Goal: Find specific page/section: Find specific page/section

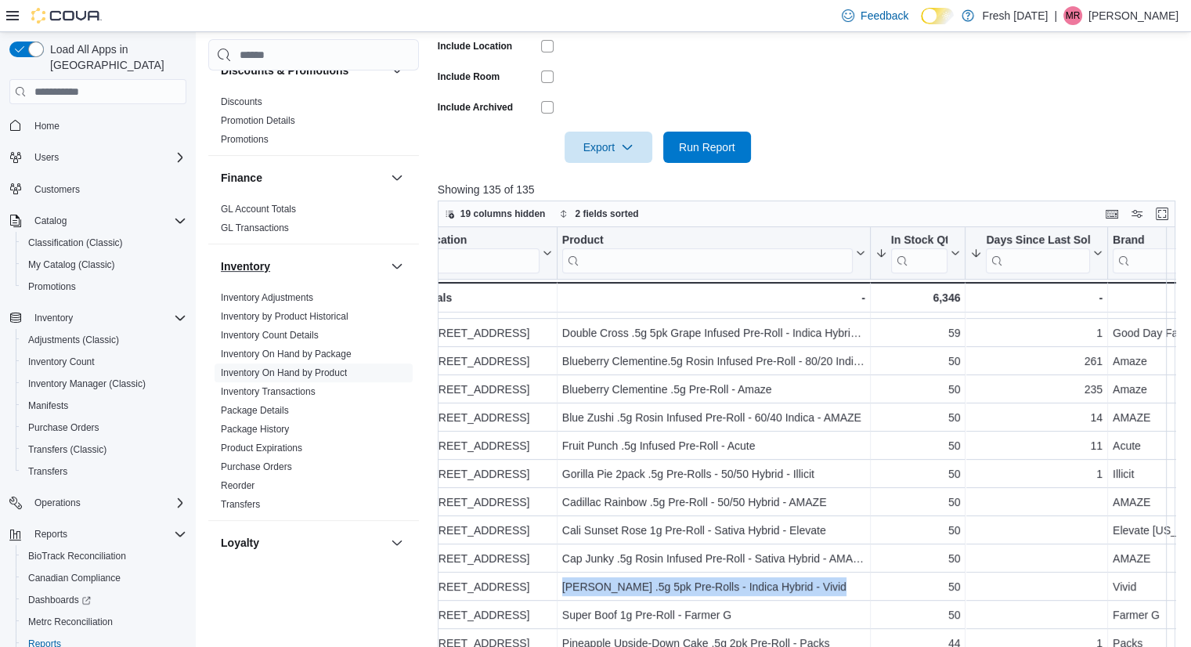
scroll to position [320, 0]
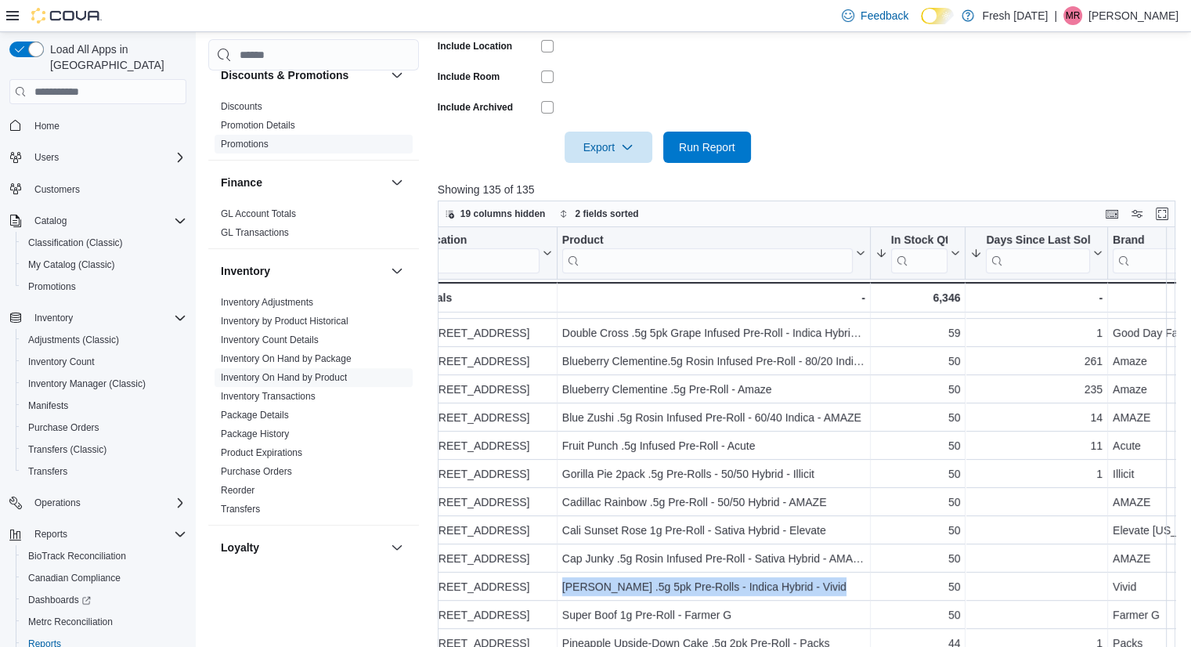
click at [249, 139] on link "Promotions" at bounding box center [245, 144] width 48 height 11
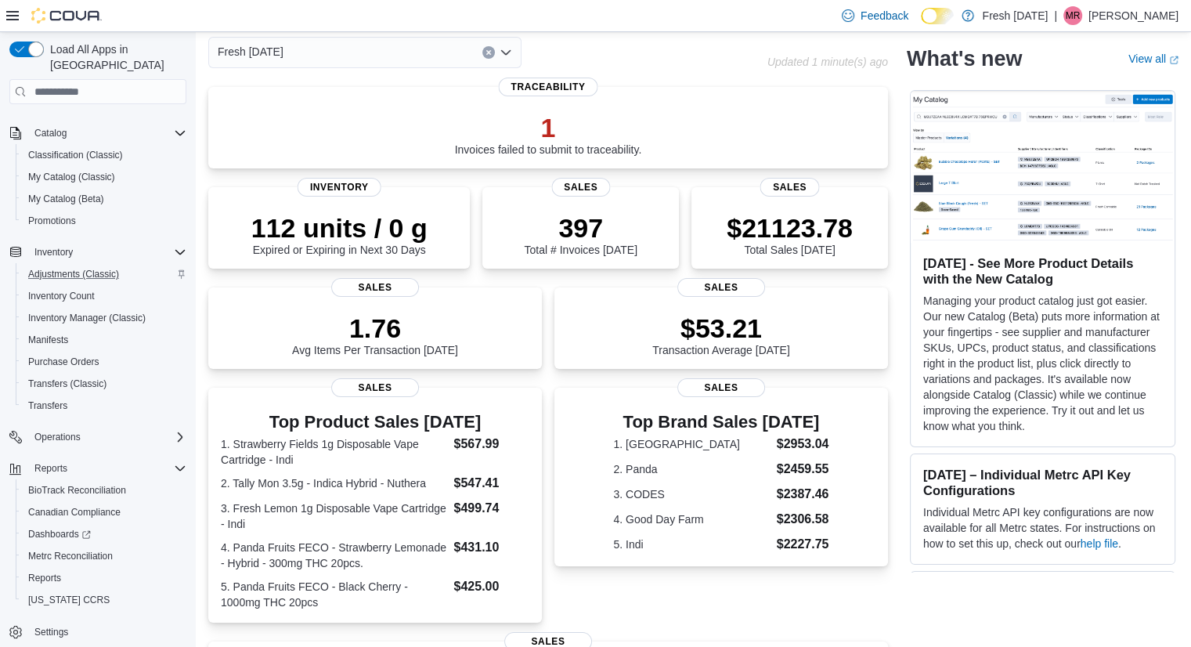
scroll to position [72, 0]
click at [63, 215] on span "Promotions" at bounding box center [52, 221] width 48 height 13
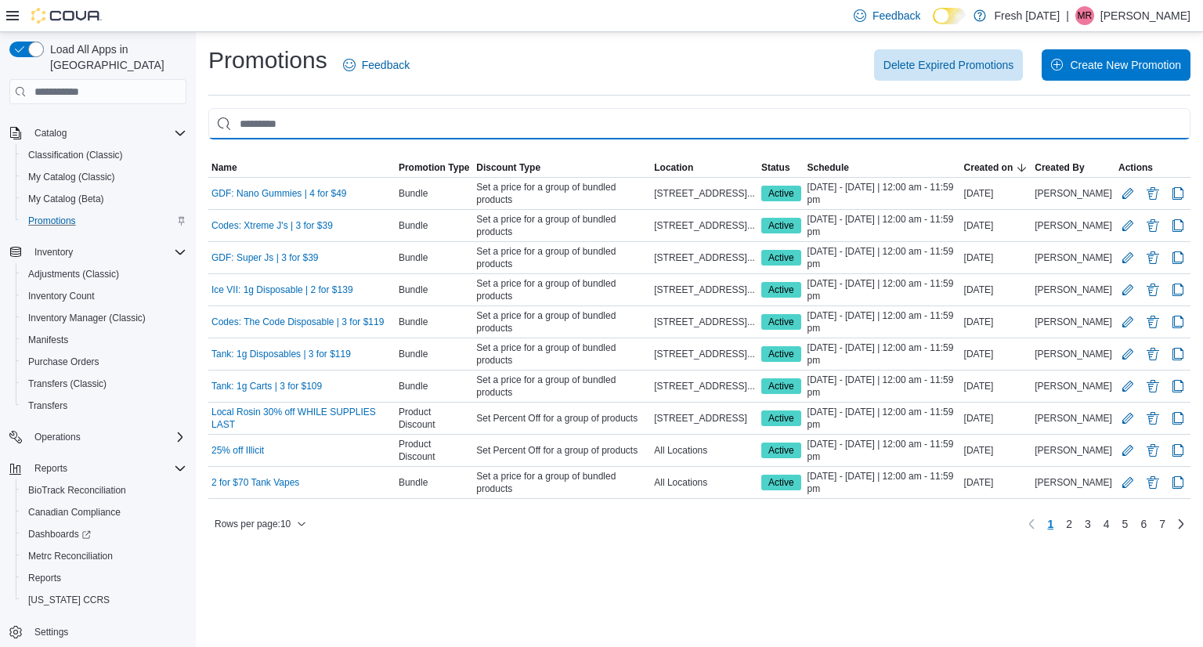
click at [453, 129] on input "This is a search bar. As you type, the results lower in the page will automatic…" at bounding box center [699, 123] width 982 height 31
